Goal: Task Accomplishment & Management: Manage account settings

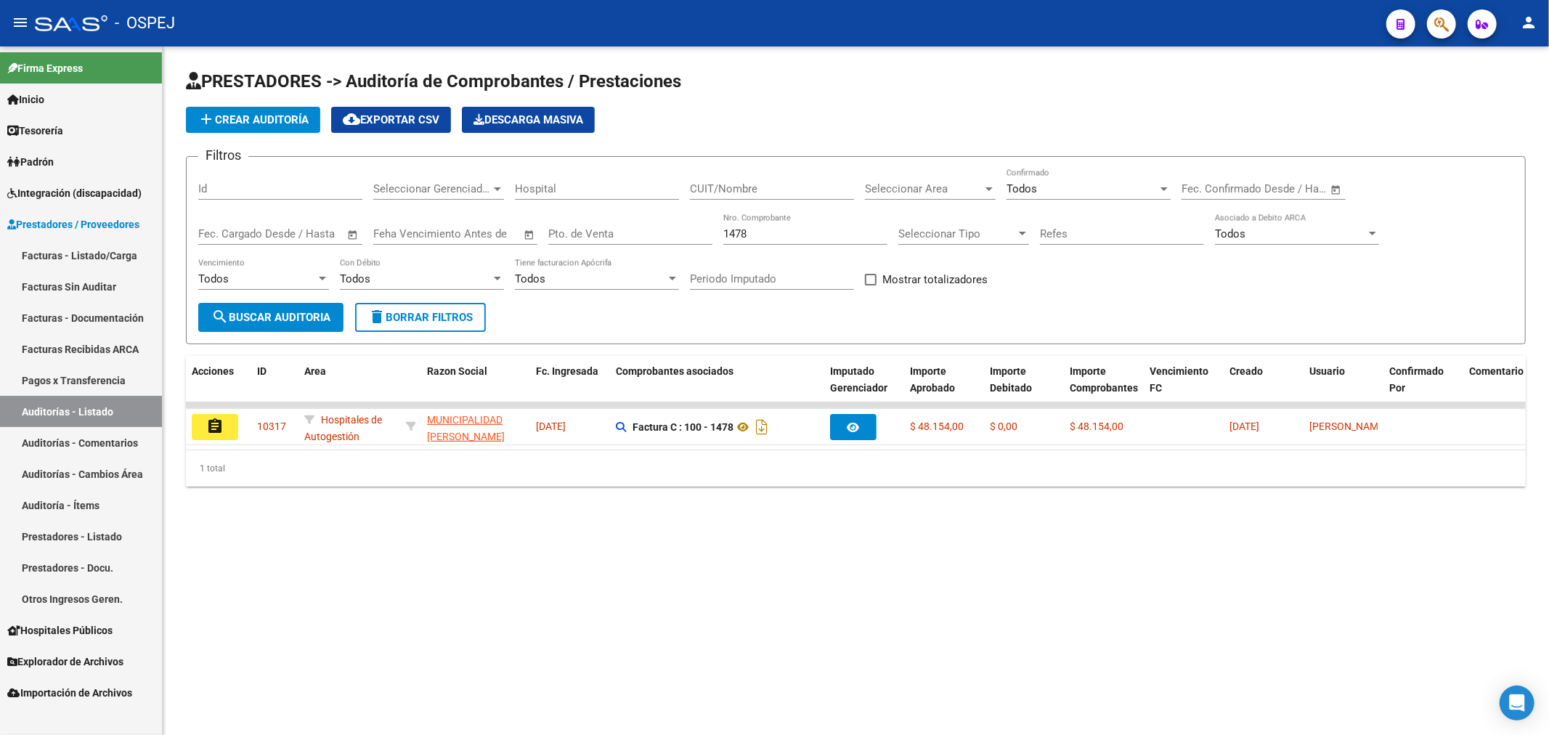
click at [723, 235] on input "1478" at bounding box center [805, 233] width 164 height 13
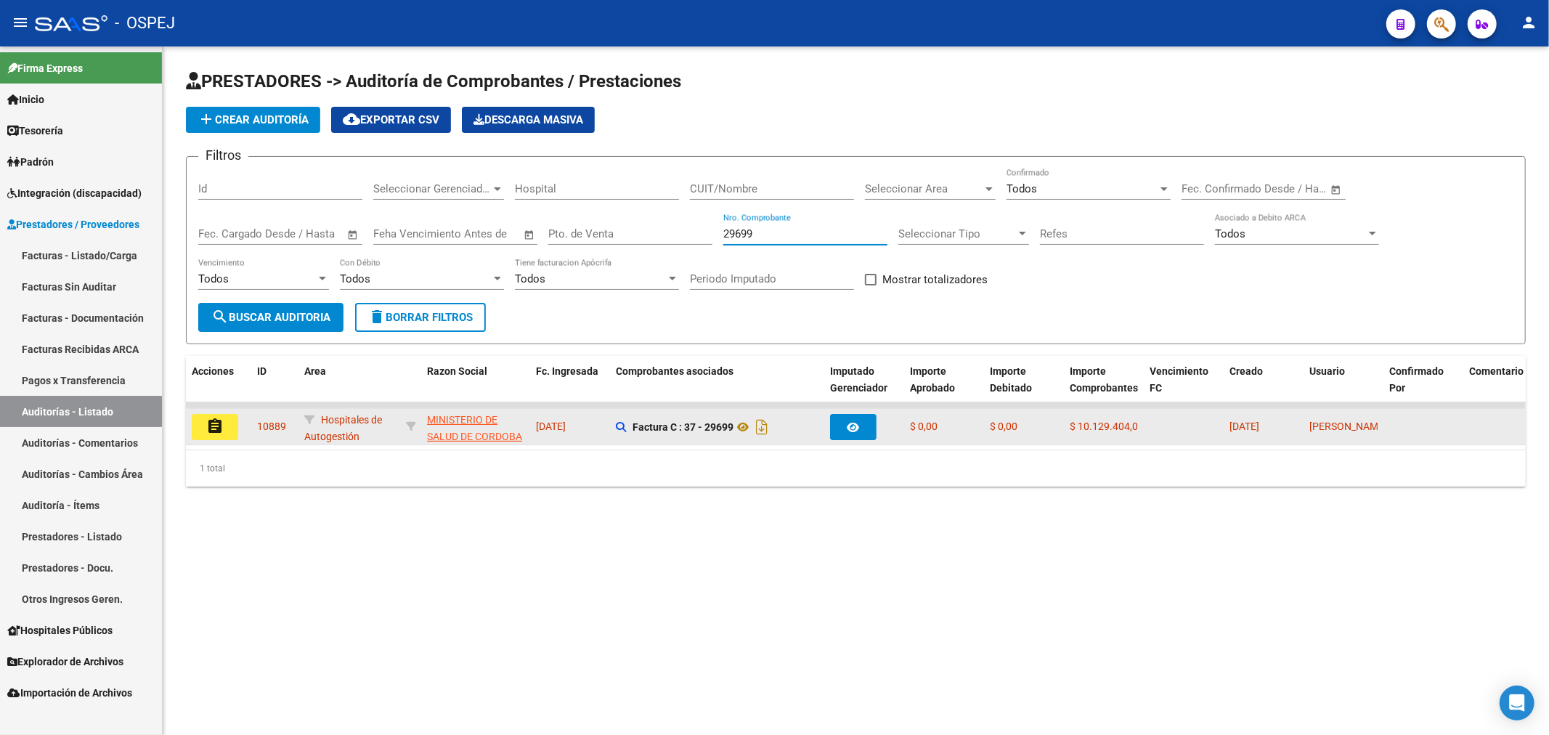
type input "29699"
click at [233, 433] on button "assignment" at bounding box center [215, 427] width 46 height 26
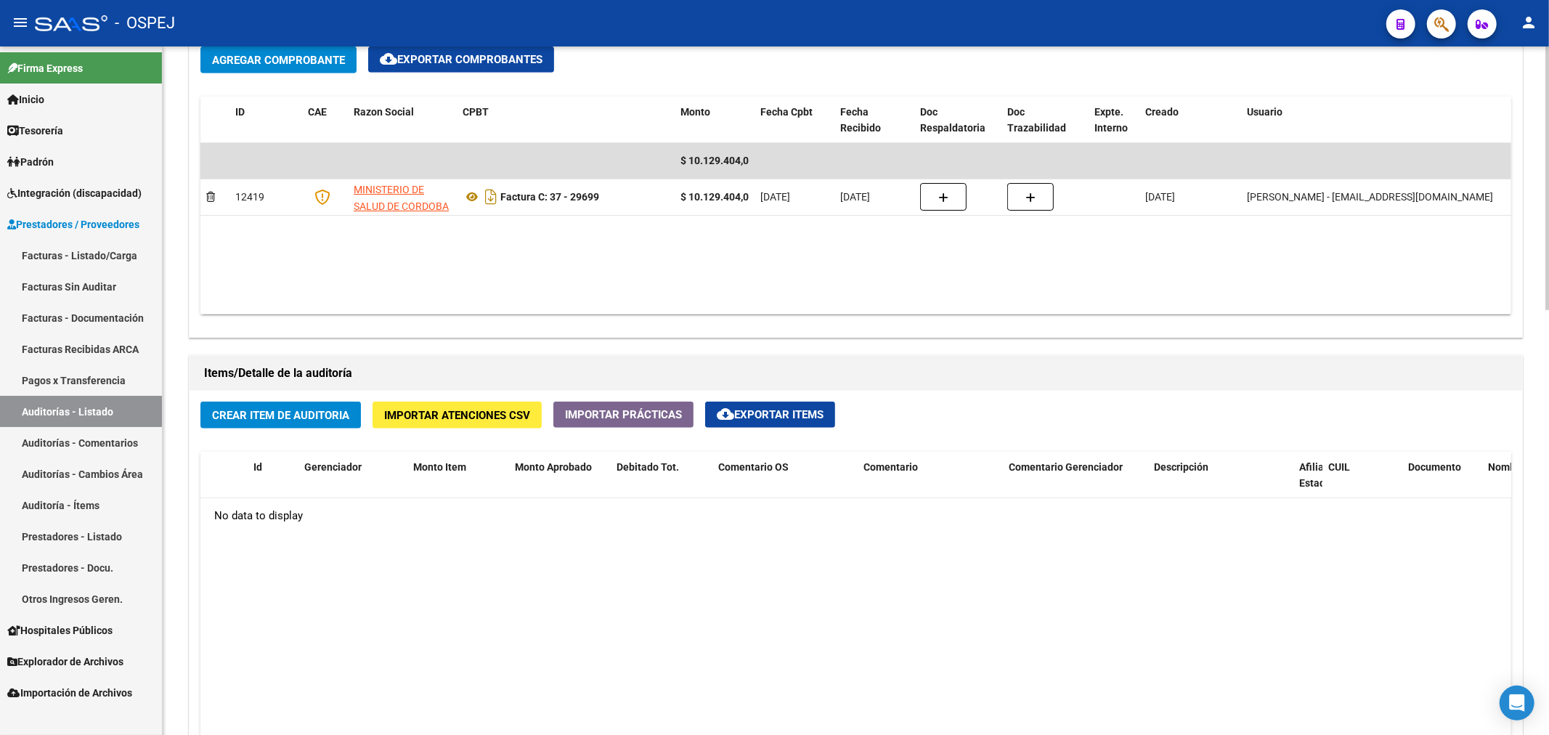
scroll to position [564, 0]
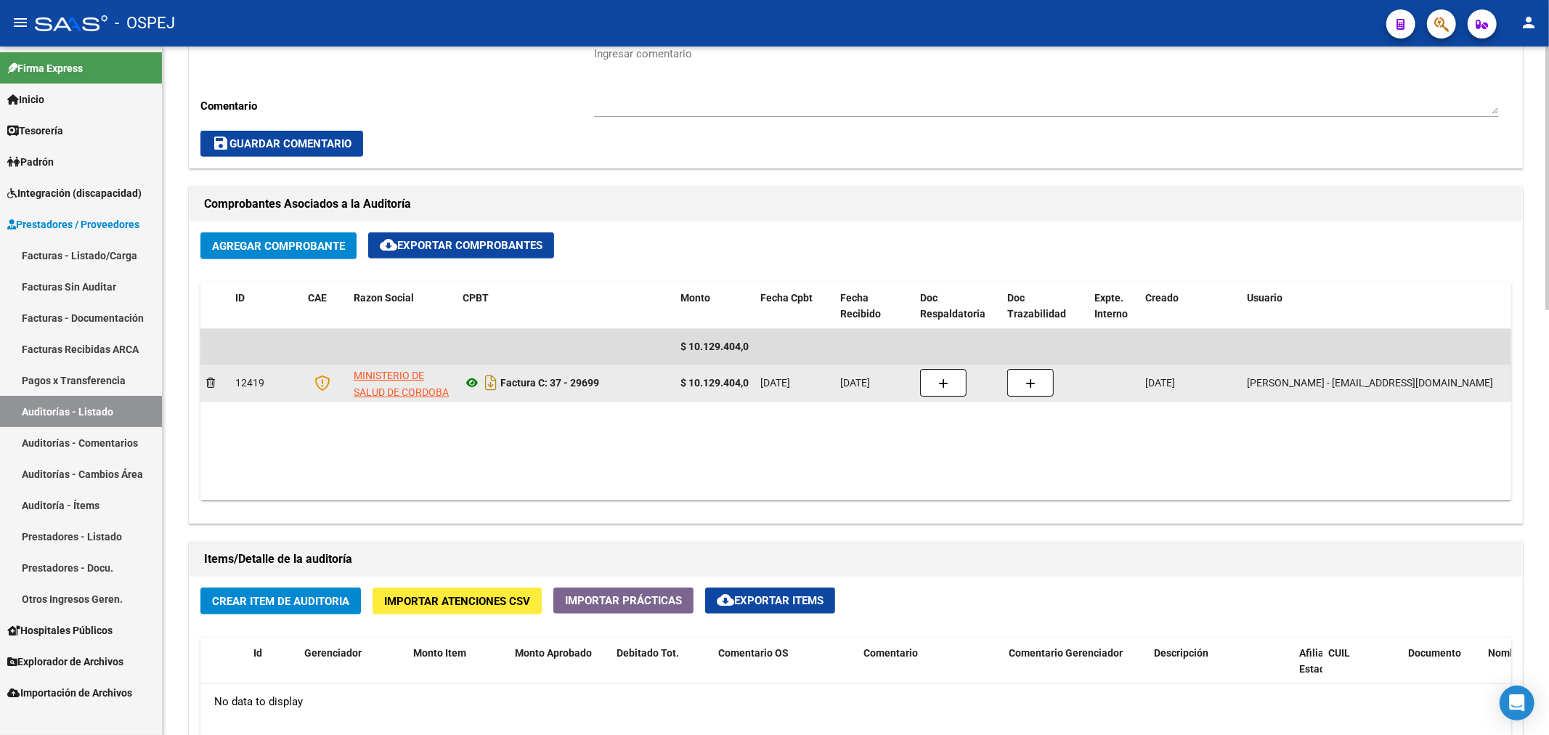
drag, startPoint x: 474, startPoint y: 375, endPoint x: 469, endPoint y: 381, distance: 7.9
click at [469, 381] on div "Factura C: 37 - 29699" at bounding box center [566, 382] width 206 height 23
click at [469, 381] on icon at bounding box center [472, 382] width 19 height 17
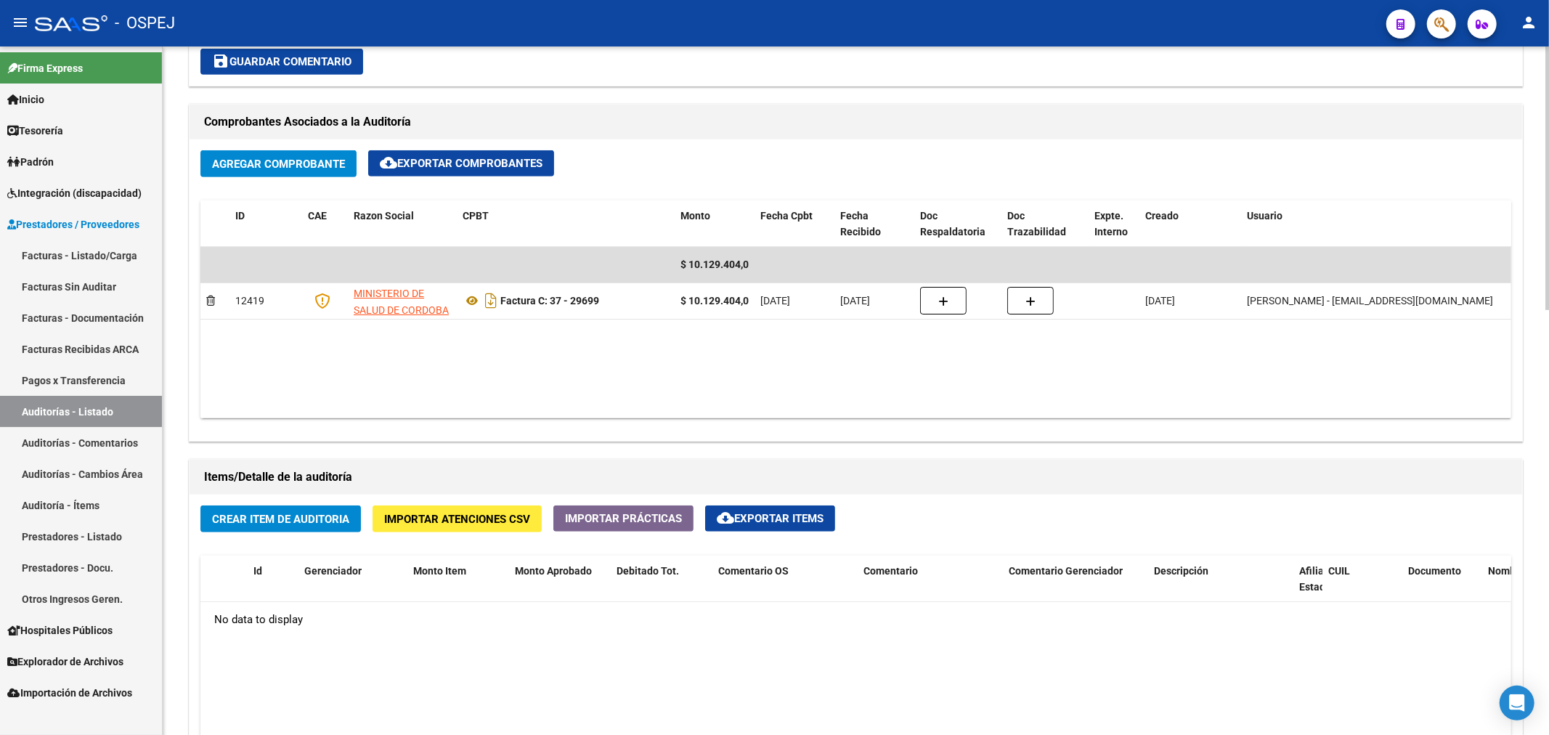
scroll to position [645, 0]
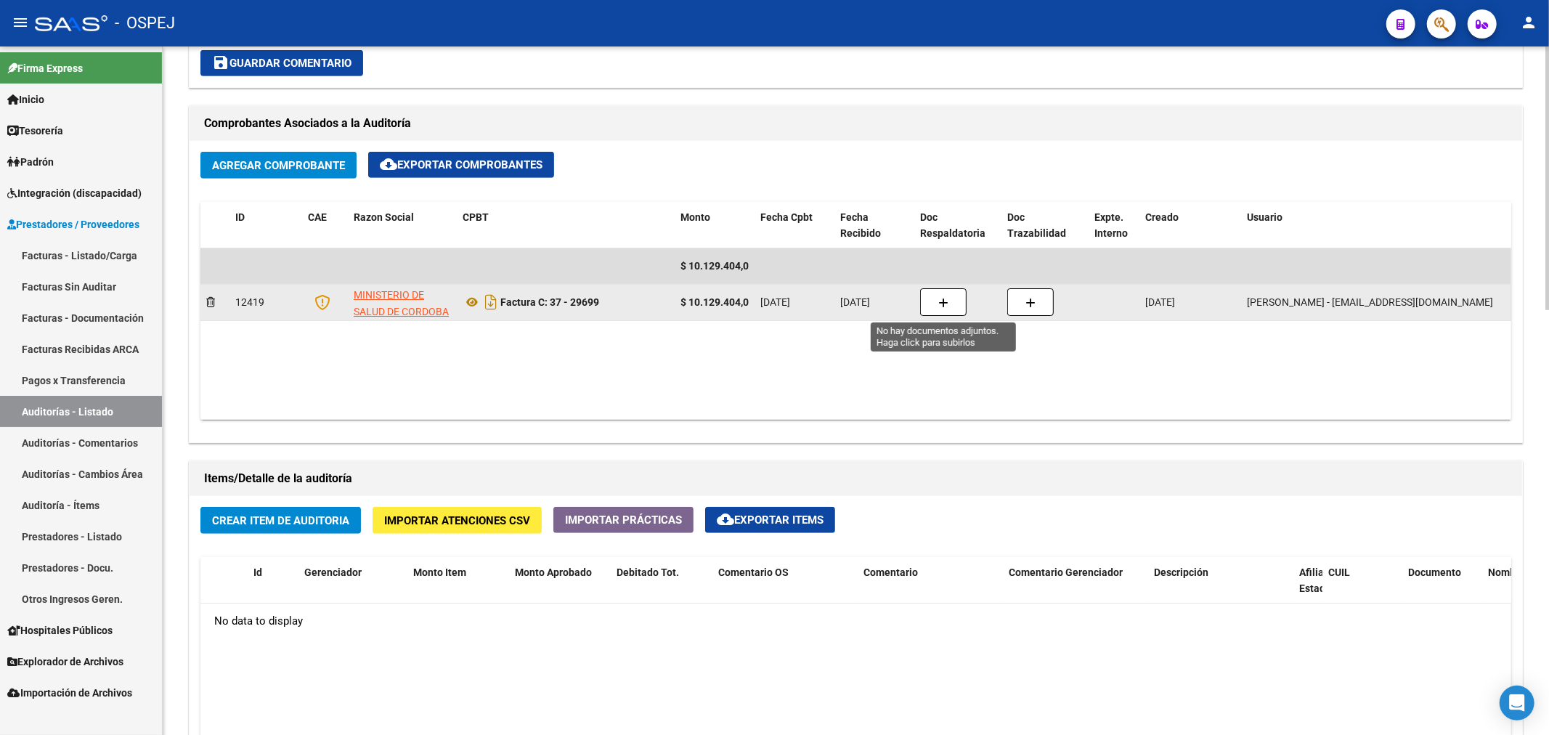
click at [962, 312] on button "button" at bounding box center [943, 302] width 46 height 28
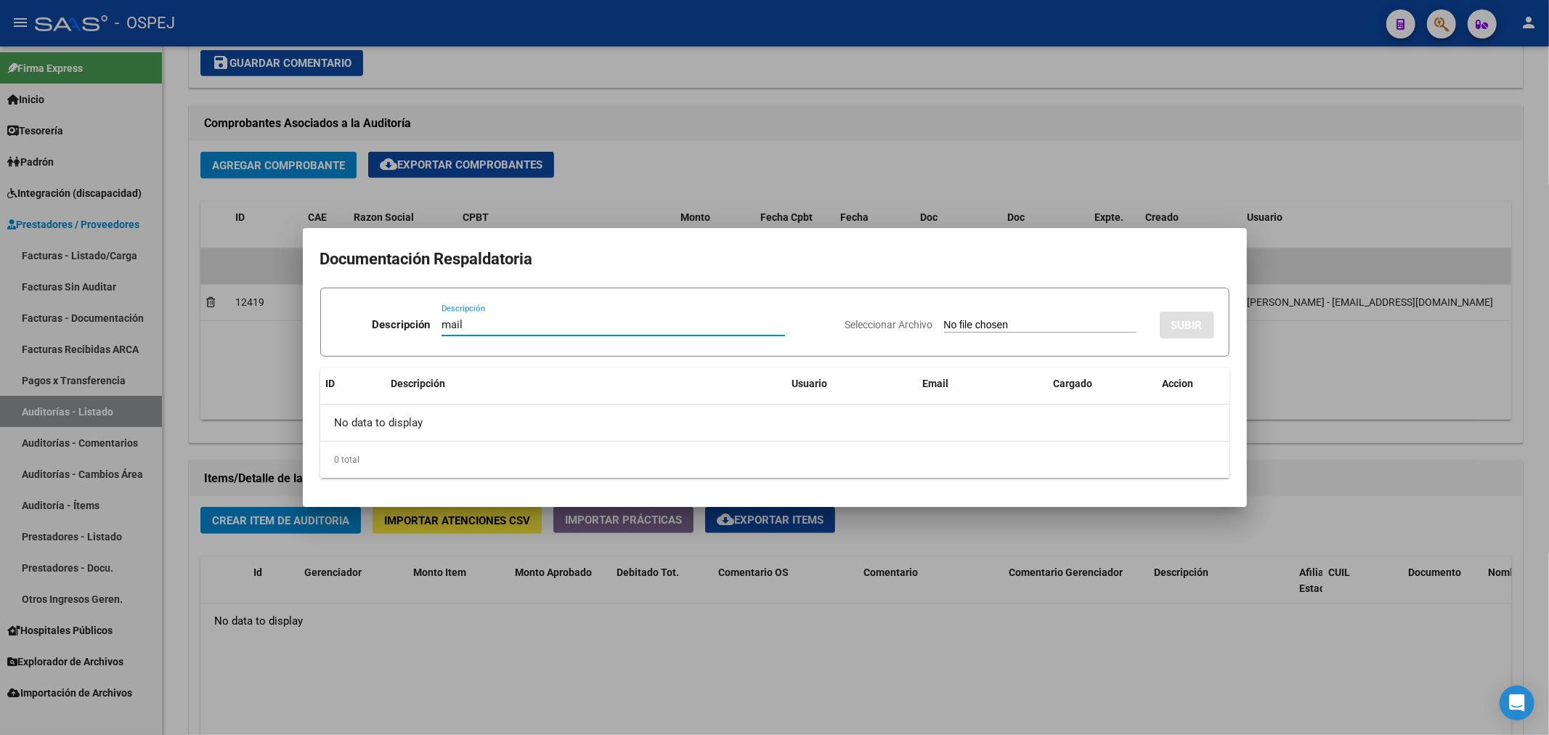
type input "mail"
click at [944, 328] on input "Seleccionar Archivo" at bounding box center [1040, 326] width 192 height 14
type input "C:\fakepath\Correo de Obra Social Personal Jaboneros - Fw_ Notificación interna…"
click at [672, 330] on input "mail" at bounding box center [571, 324] width 285 height 13
type input "mail notificacion internacion"
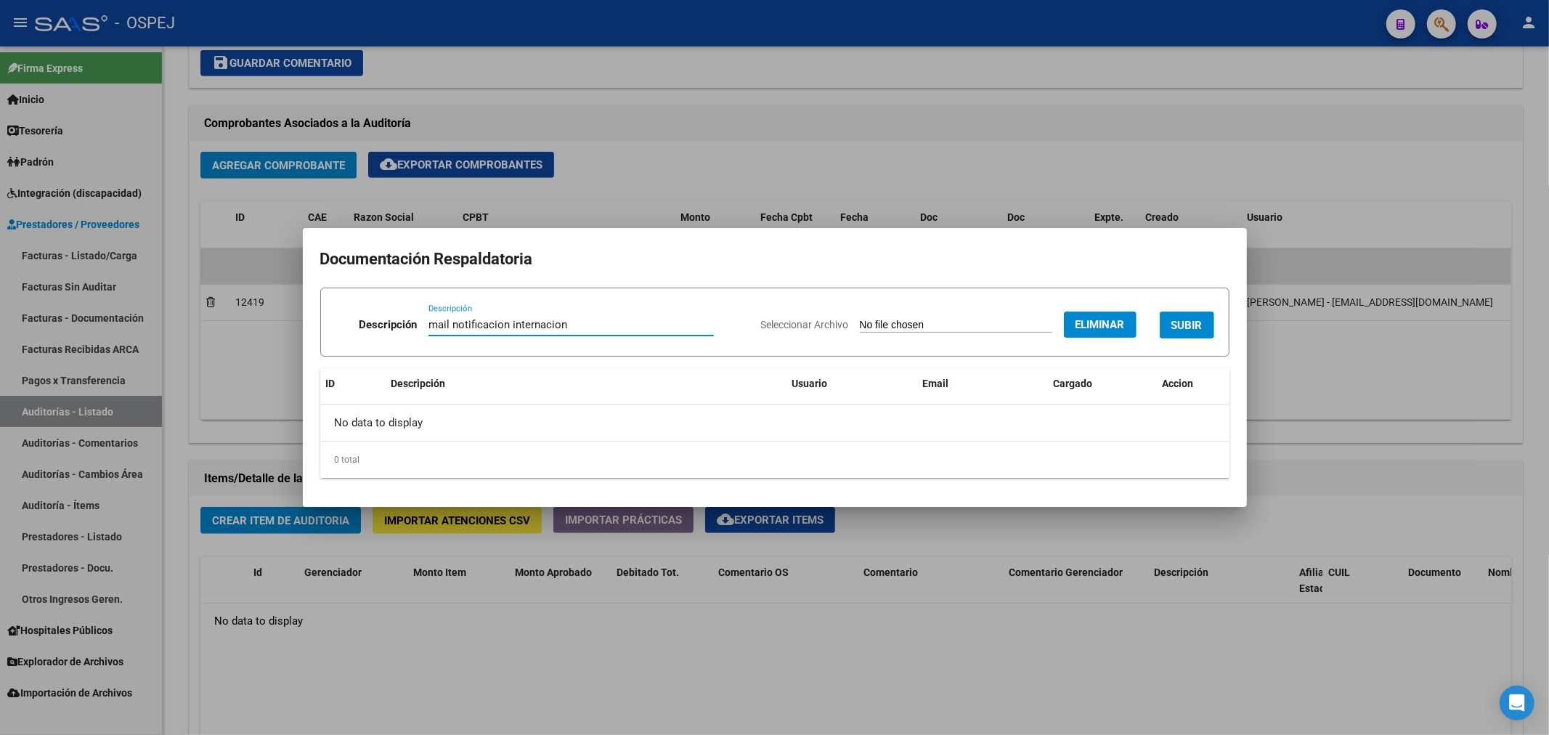
click at [1211, 317] on button "SUBIR" at bounding box center [1187, 325] width 54 height 27
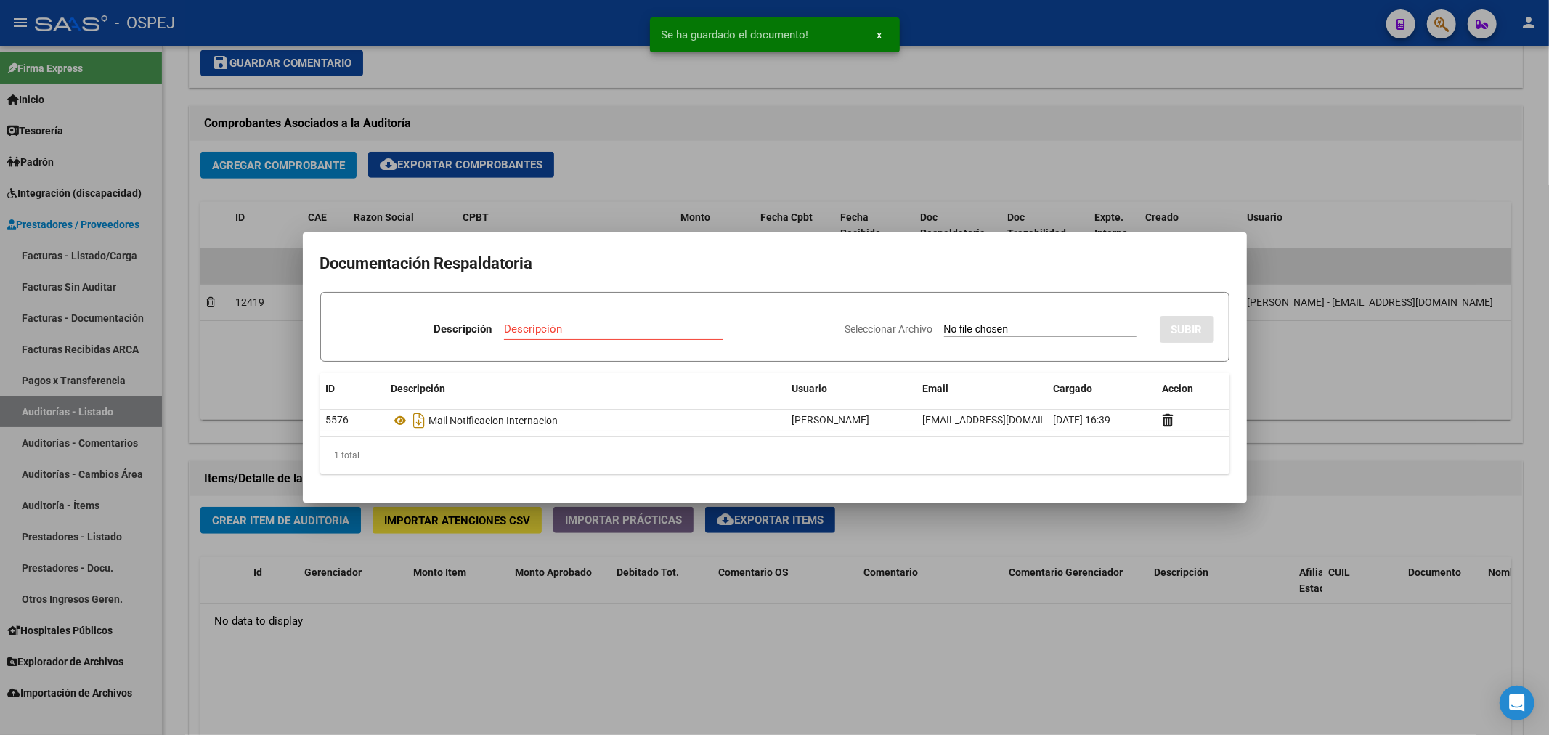
click at [1360, 398] on div at bounding box center [774, 367] width 1549 height 735
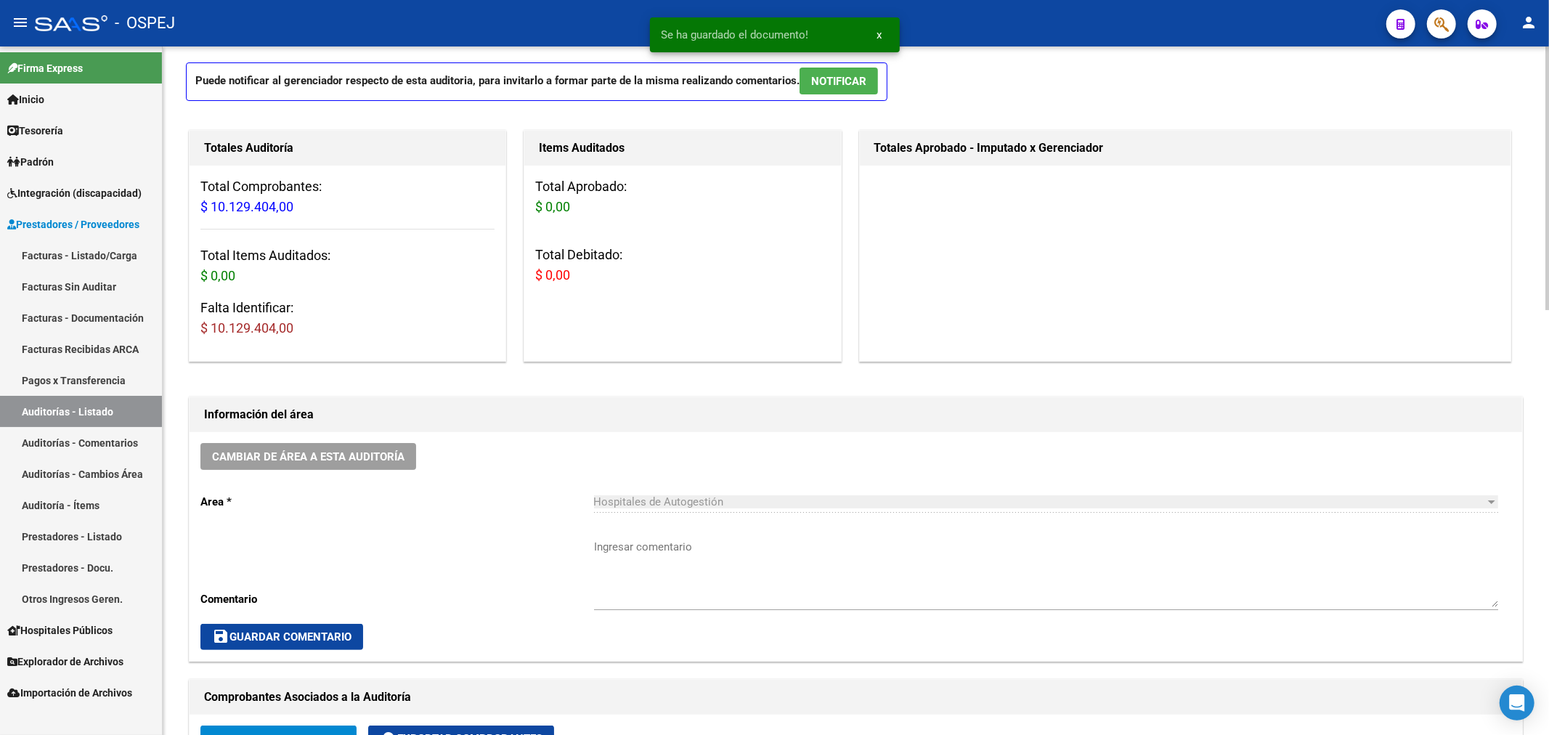
scroll to position [0, 0]
